Goal: Obtain resource: Obtain resource

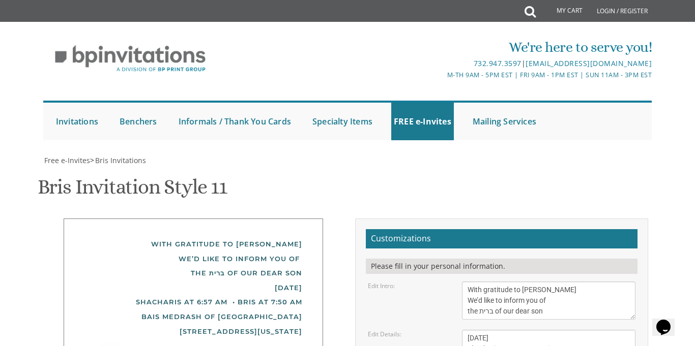
click at [482, 282] on textarea "With gratitude to Hashem We’d like to inform you of the bris of our dear son/gr…" at bounding box center [548, 301] width 173 height 38
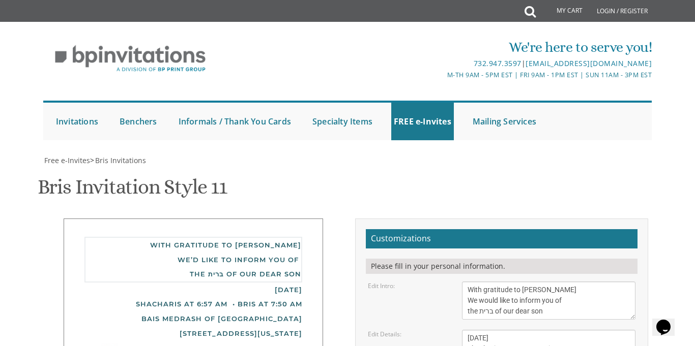
type textarea "With gratitude to [PERSON_NAME] We would like to inform you of the ברית of our …"
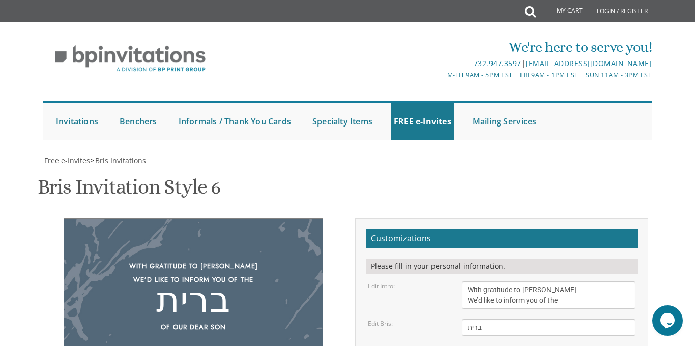
scroll to position [252, 0]
click at [483, 282] on textarea "With gratitude to Hashem We’d like to inform you of the" at bounding box center [548, 295] width 173 height 27
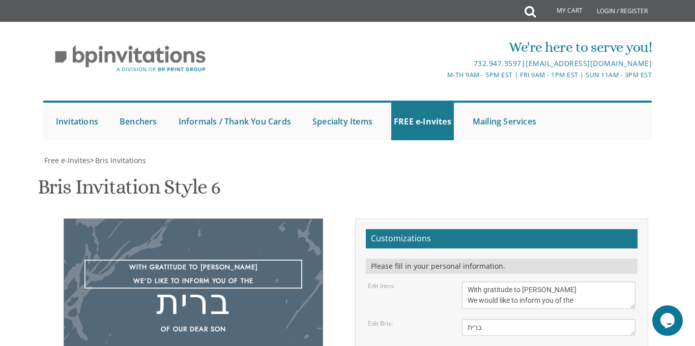
type textarea "With gratitude to Hashem yisborach We would like to inform you of the"
